Goal: Contribute content: Contribute content

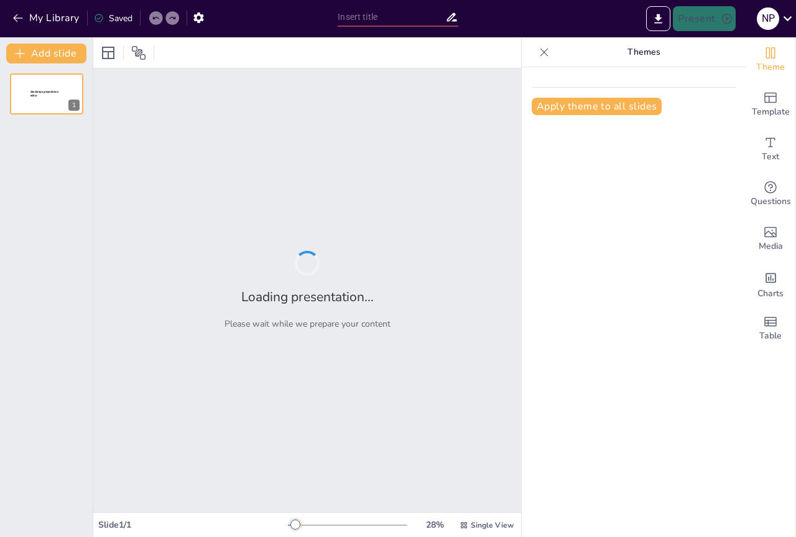
type input "Diferencias entre Lenguaje Denotativo y Connotativo"
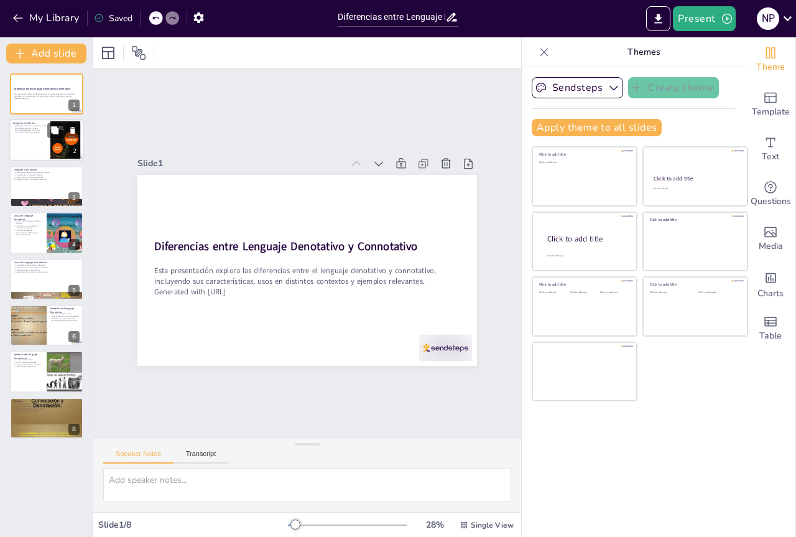
click at [48, 138] on div at bounding box center [46, 140] width 75 height 42
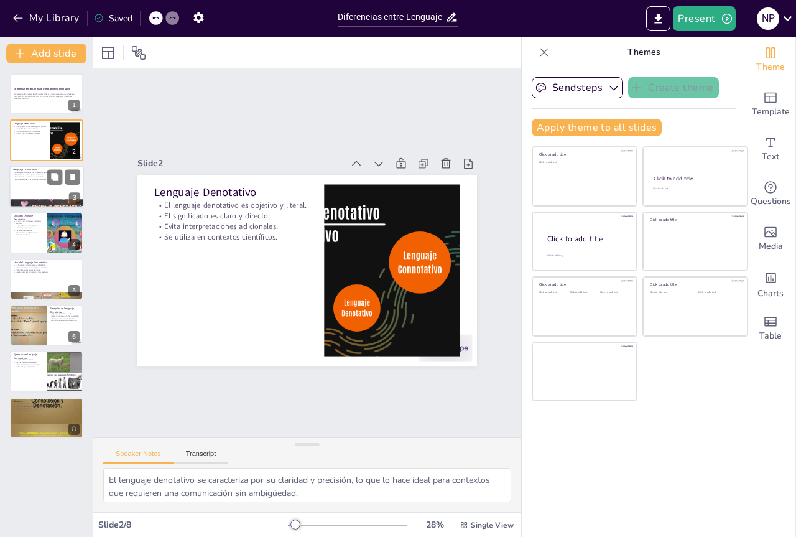
click at [22, 185] on div at bounding box center [46, 186] width 75 height 42
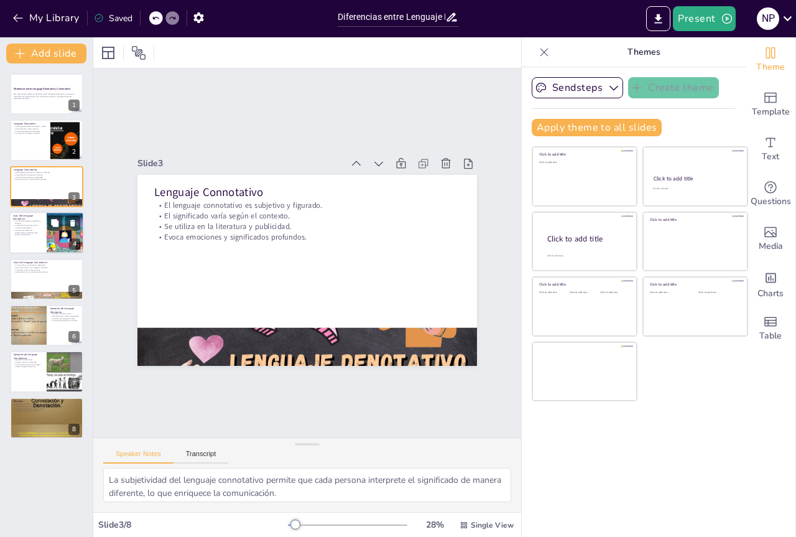
click at [21, 226] on p "La precisión es esencial para la comunicación efectiva." at bounding box center [28, 226] width 30 height 4
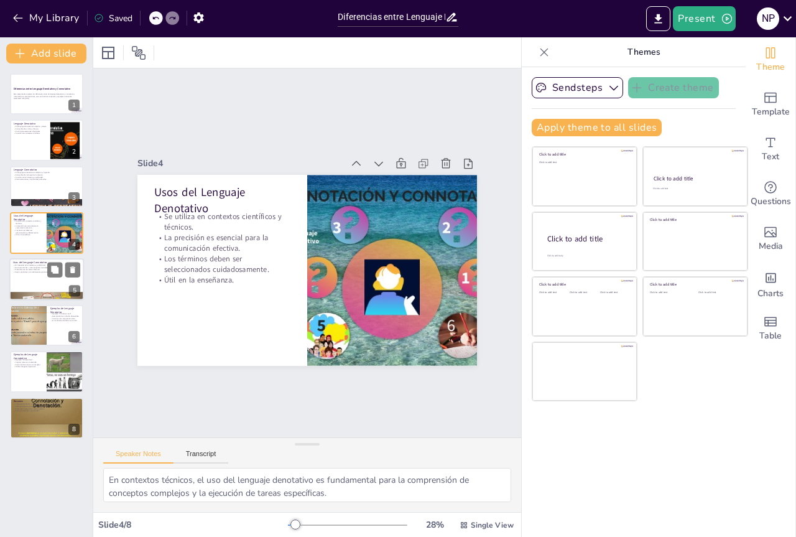
click at [42, 287] on div at bounding box center [46, 279] width 75 height 42
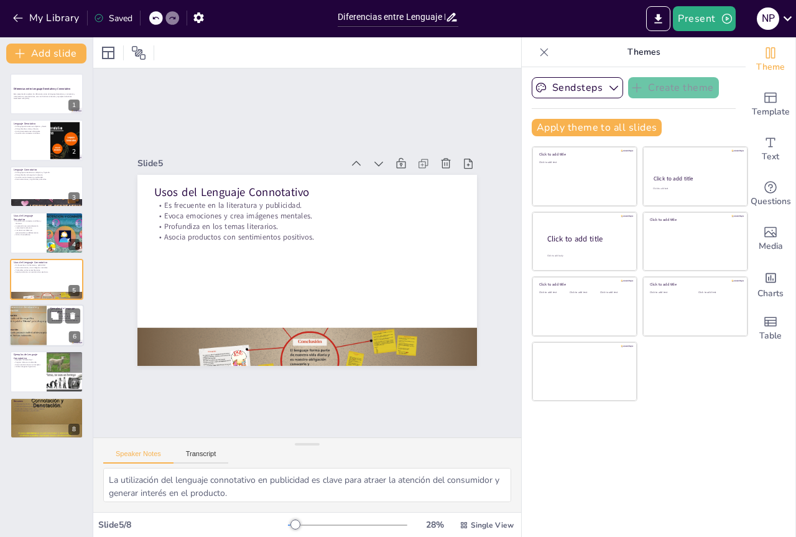
click at [48, 324] on div at bounding box center [46, 325] width 75 height 42
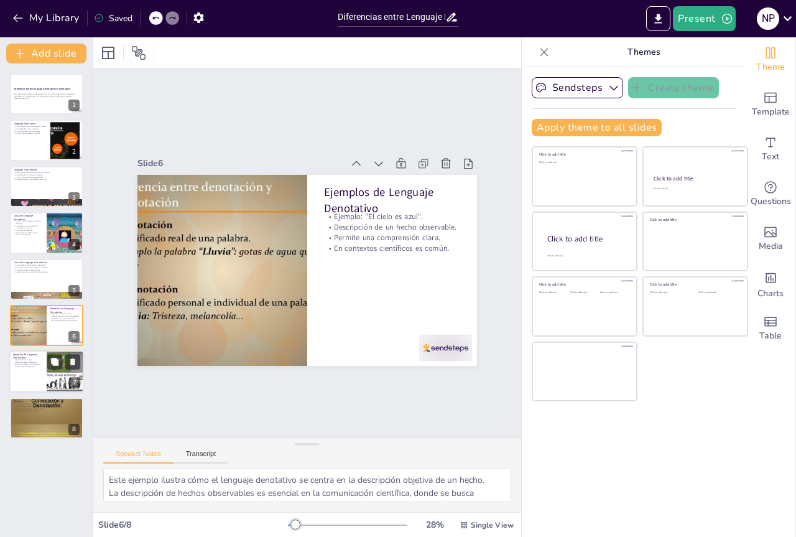
click at [39, 372] on div at bounding box center [46, 372] width 75 height 42
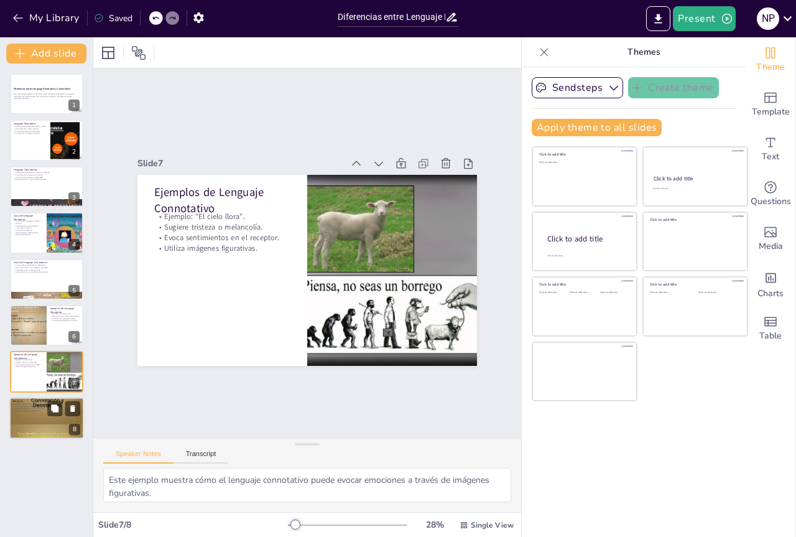
click at [33, 420] on div at bounding box center [46, 417] width 75 height 99
type textarea "Ambos tipos de lenguaje son herramientas valiosas que pueden ser utilizadas en …"
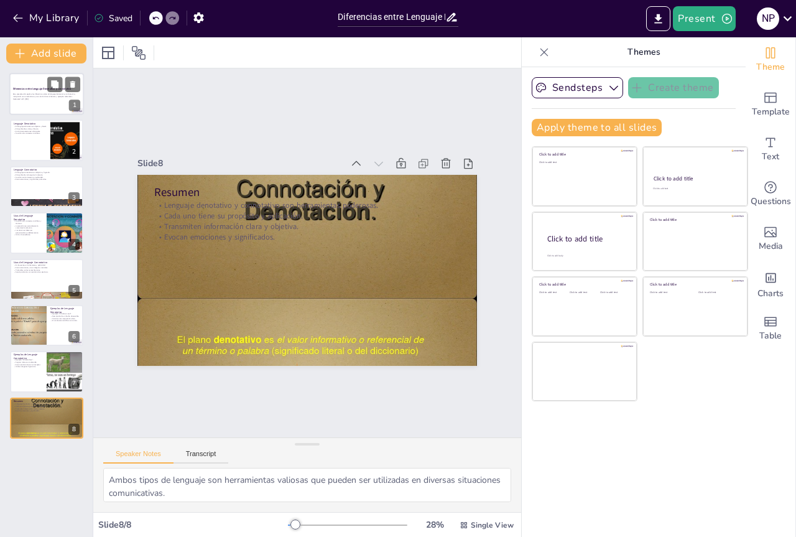
click at [30, 94] on p "Esta presentación explora las diferencias entre el lenguaje denotativo y connot…" at bounding box center [46, 95] width 67 height 4
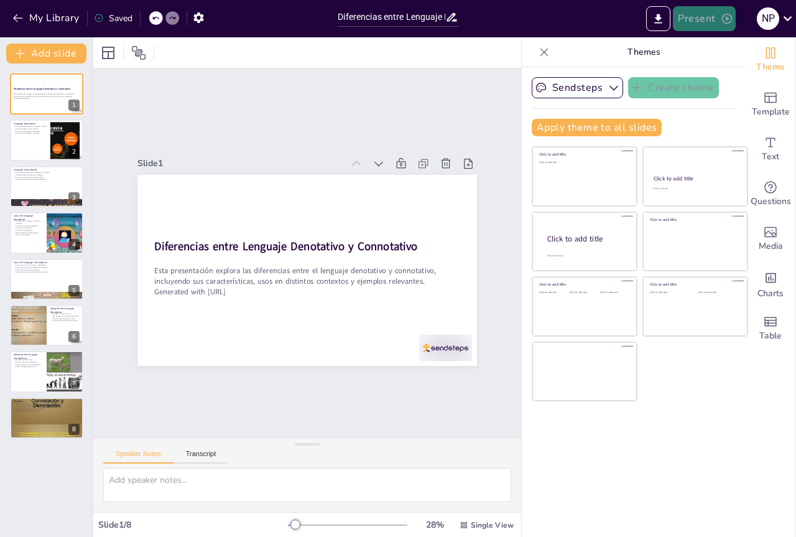
click at [714, 25] on button "Present" at bounding box center [704, 18] width 62 height 25
click at [714, 25] on body "My Library Saved Diferencias entre Lenguaje Denotativo y Connotativo Present N …" at bounding box center [398, 268] width 796 height 537
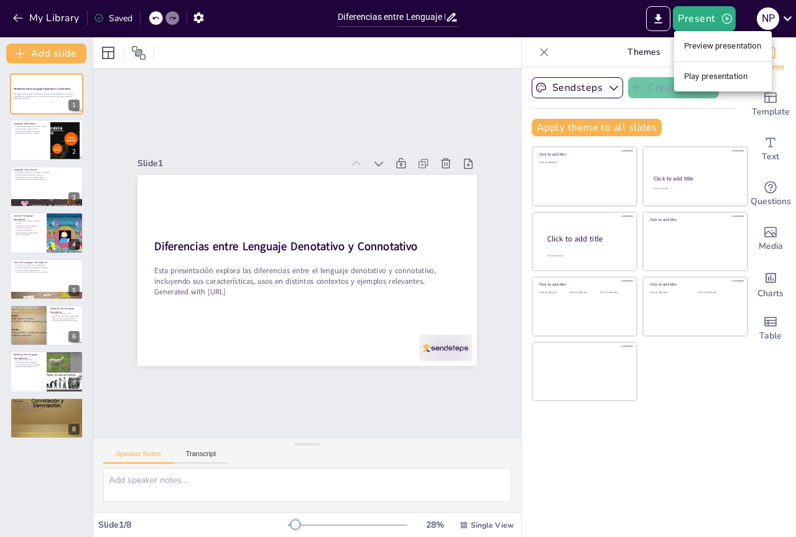
click at [704, 70] on li "Play presentation" at bounding box center [723, 77] width 98 height 20
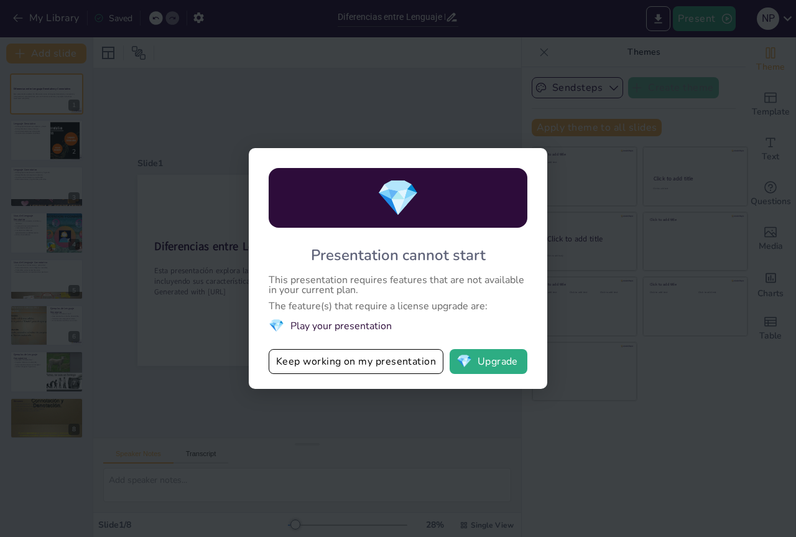
click at [642, 168] on div "💎 Presentation cannot start This presentation requires features that are not av…" at bounding box center [398, 268] width 796 height 537
click at [359, 356] on button "Keep working on my presentation" at bounding box center [356, 361] width 175 height 25
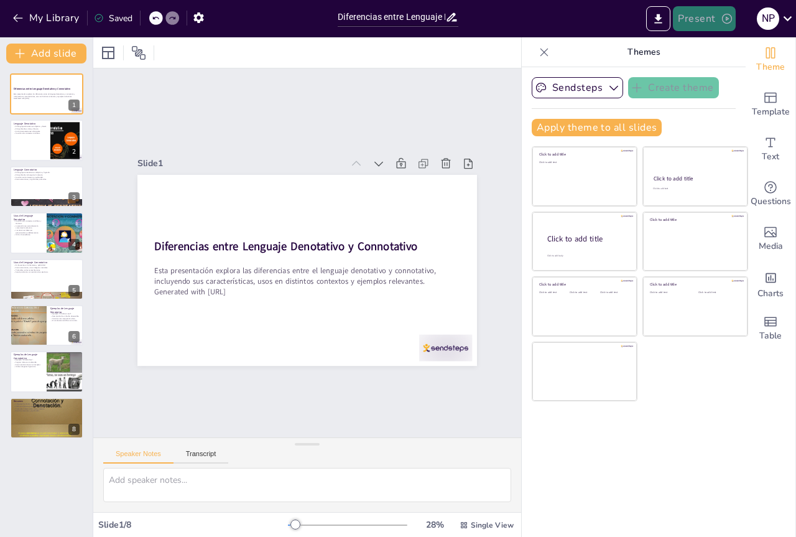
click at [686, 24] on button "Present" at bounding box center [704, 18] width 62 height 25
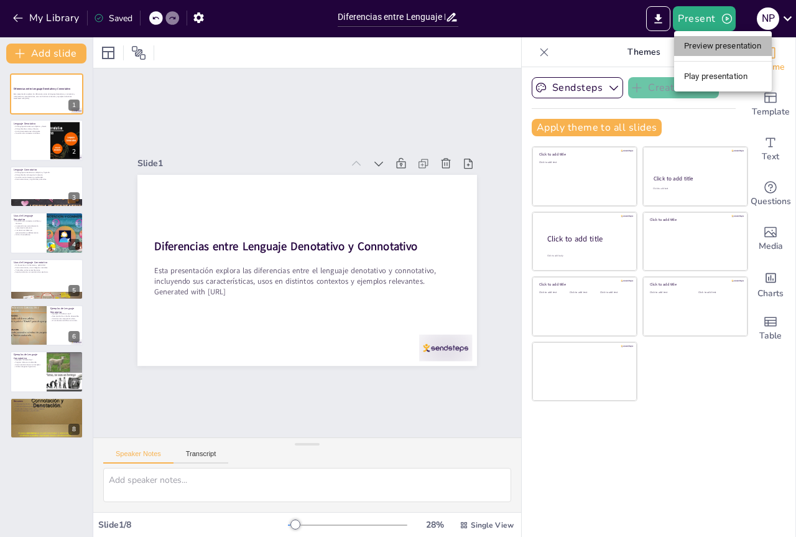
click at [712, 45] on li "Preview presentation" at bounding box center [723, 46] width 98 height 20
